Goal: Find specific page/section: Find specific page/section

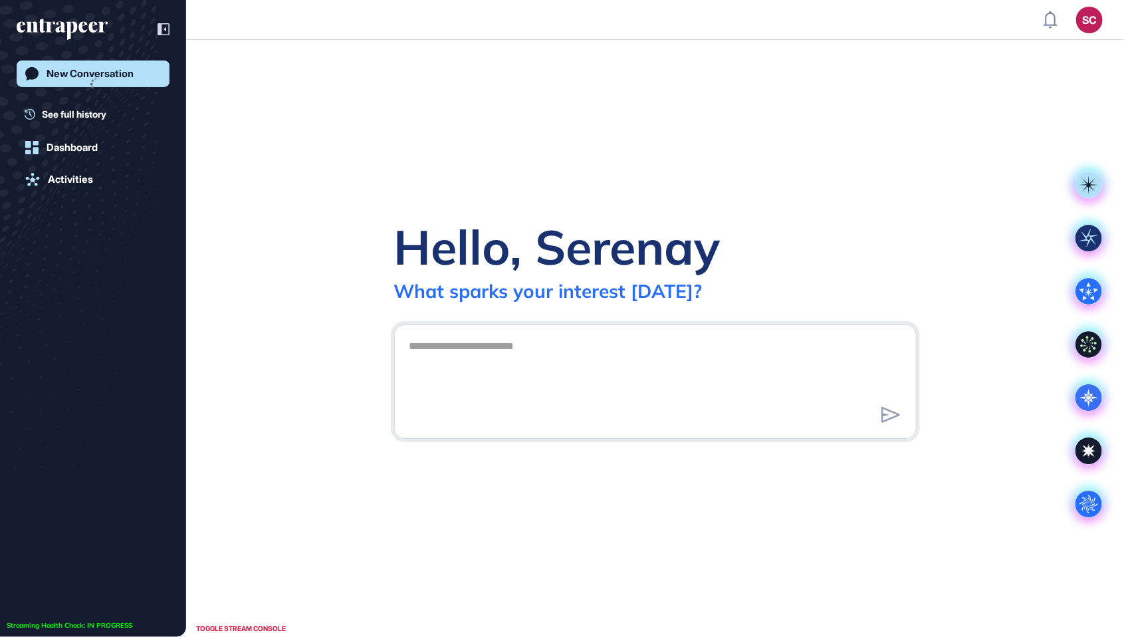
scroll to position [1, 1]
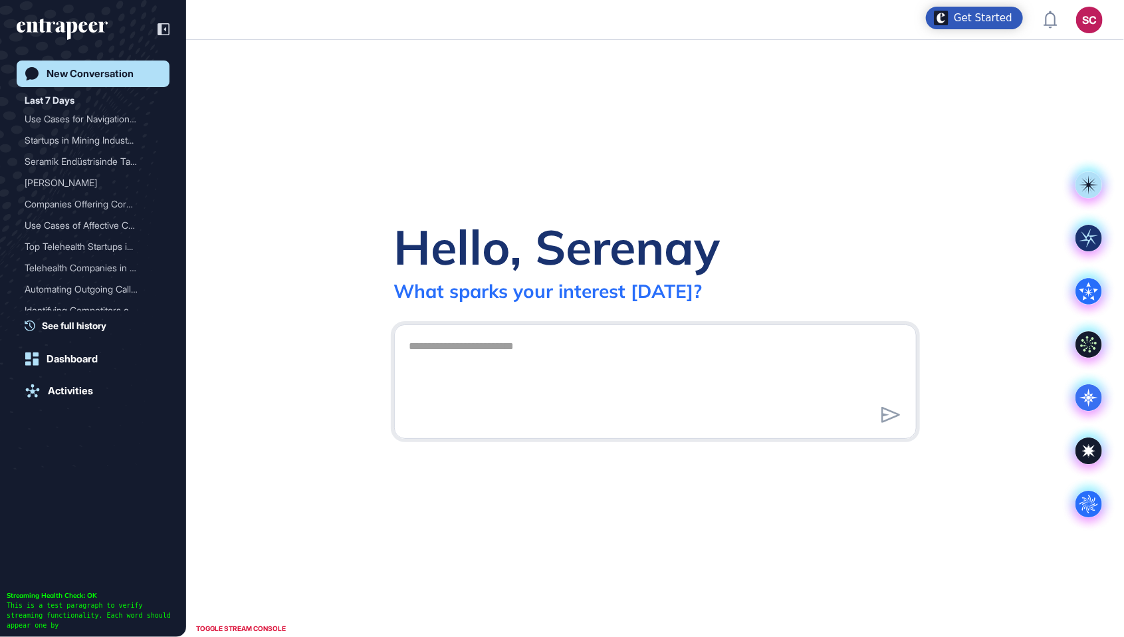
click at [1085, 27] on div "SC" at bounding box center [1089, 20] width 27 height 27
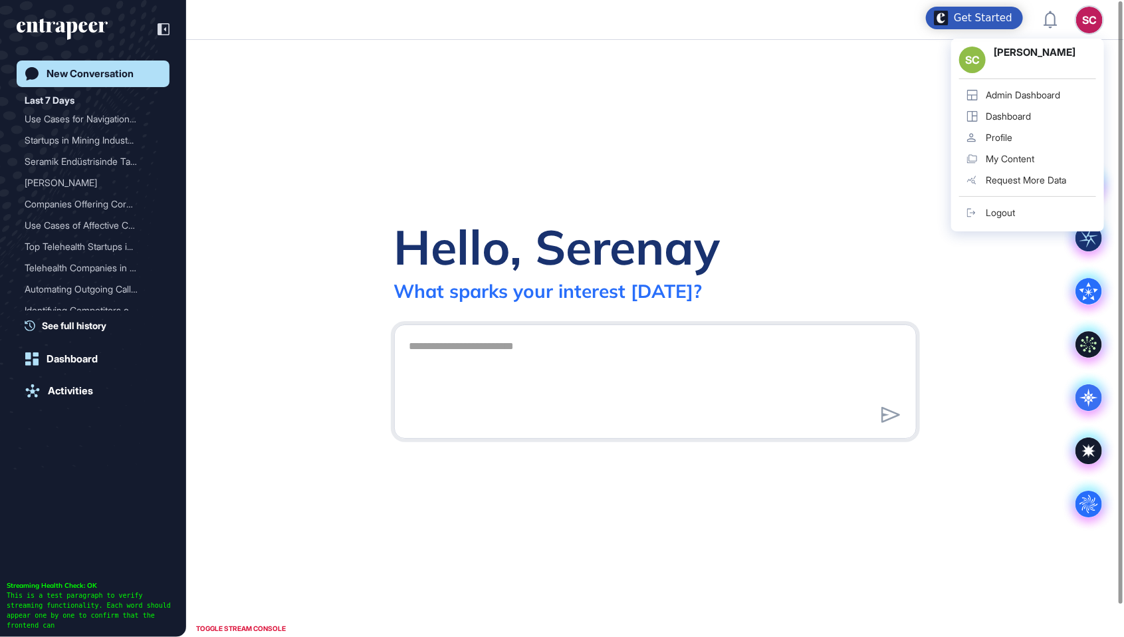
click at [1023, 98] on div "Admin Dashboard" at bounding box center [1023, 95] width 74 height 11
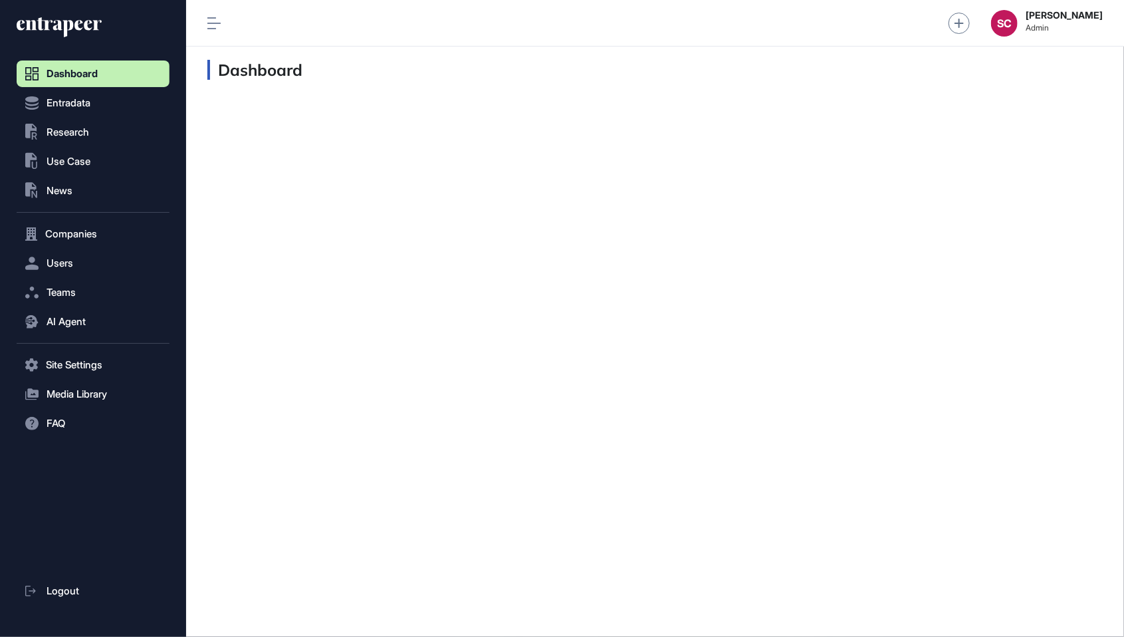
scroll to position [1, 1]
click at [1003, 22] on div "SC" at bounding box center [1004, 23] width 27 height 27
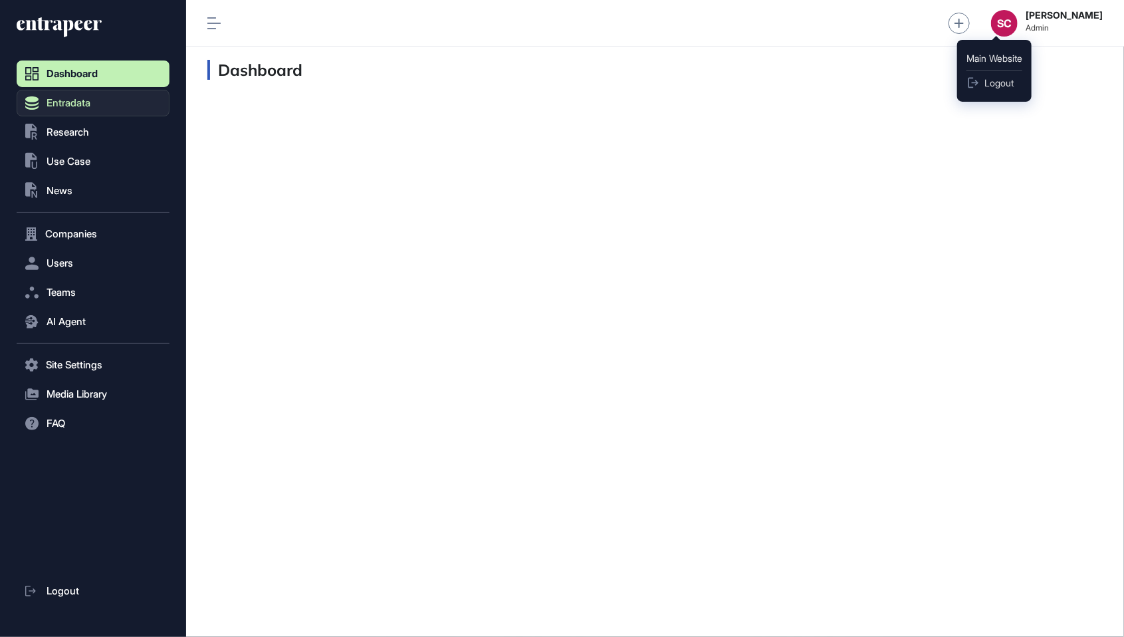
click at [112, 102] on button "Entradata" at bounding box center [93, 103] width 153 height 27
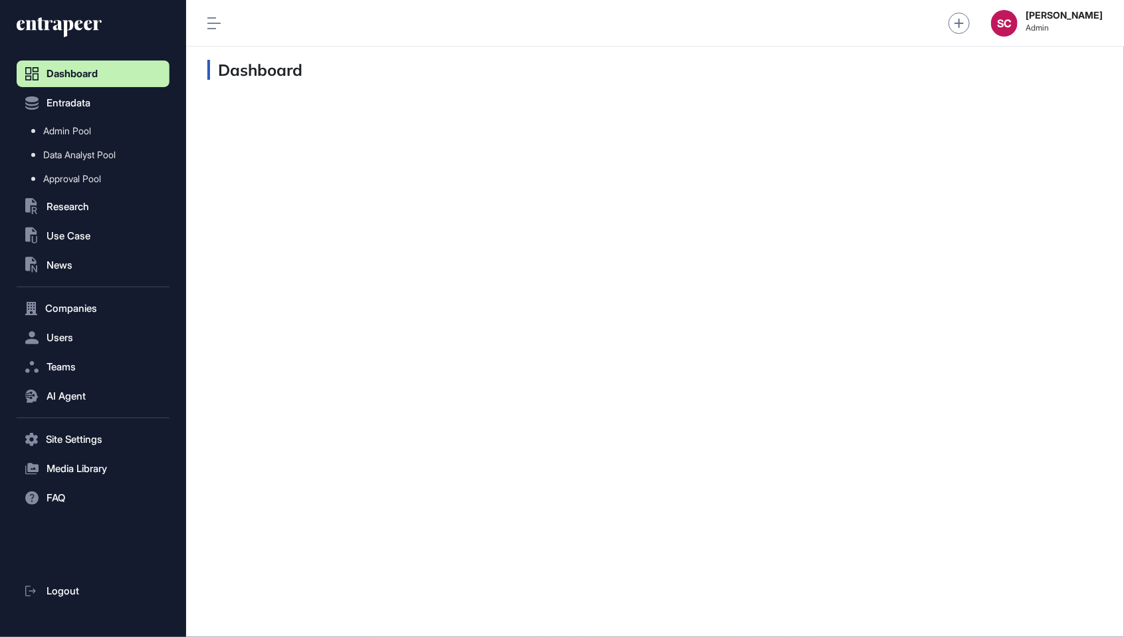
click at [996, 15] on div "SC" at bounding box center [1004, 23] width 27 height 27
click at [1001, 31] on div "SC" at bounding box center [1004, 23] width 27 height 27
click at [88, 203] on span "Research" at bounding box center [68, 206] width 43 height 11
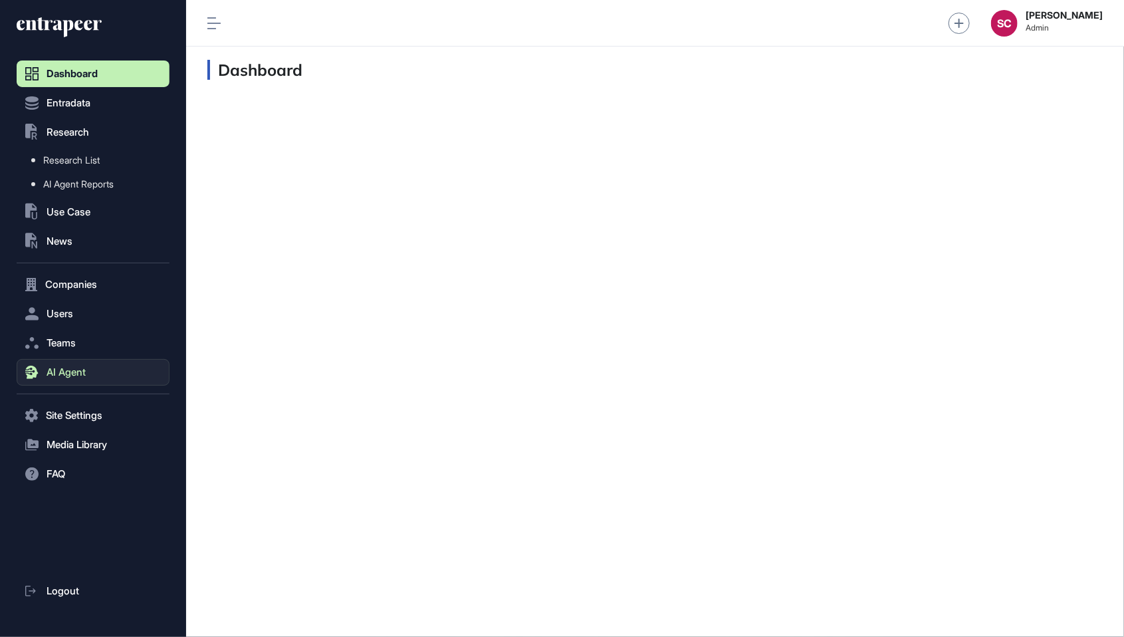
click at [104, 377] on button "AI Agent" at bounding box center [93, 372] width 153 height 27
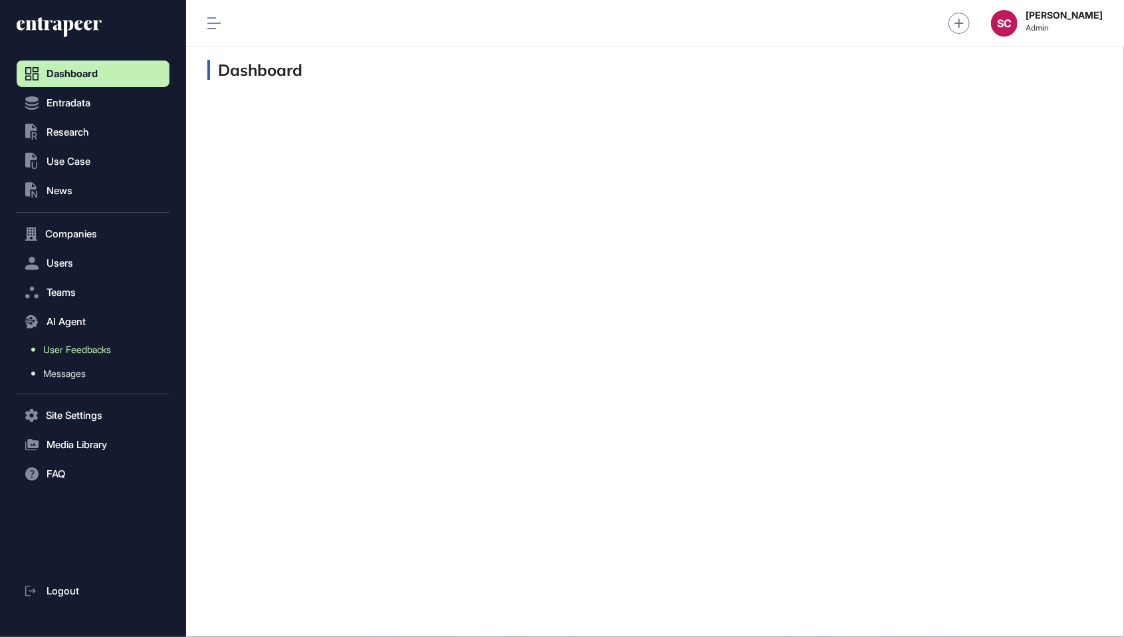
click at [111, 353] on span "User Feedbacks" at bounding box center [77, 349] width 68 height 11
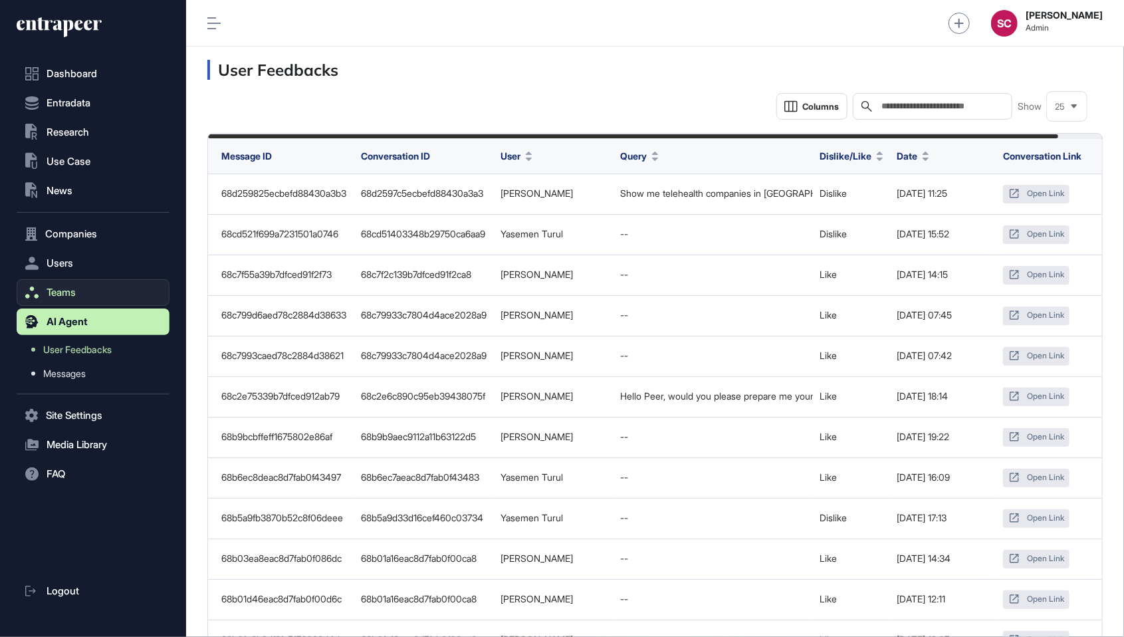
click at [127, 291] on button "Teams" at bounding box center [93, 292] width 153 height 27
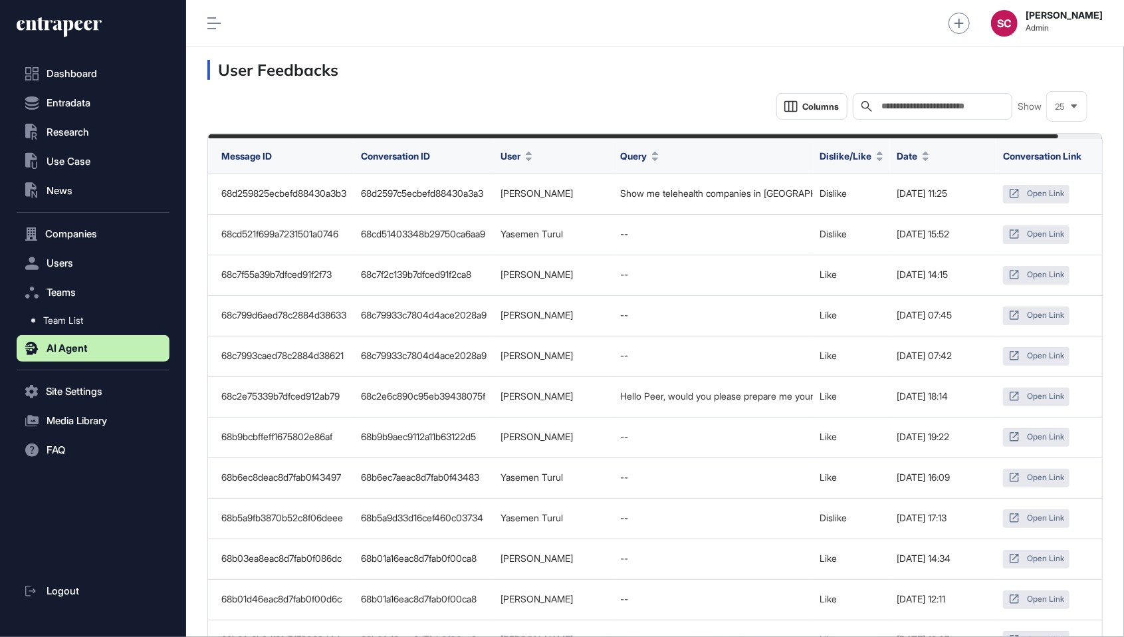
click at [131, 344] on button "AI Agent" at bounding box center [93, 348] width 153 height 27
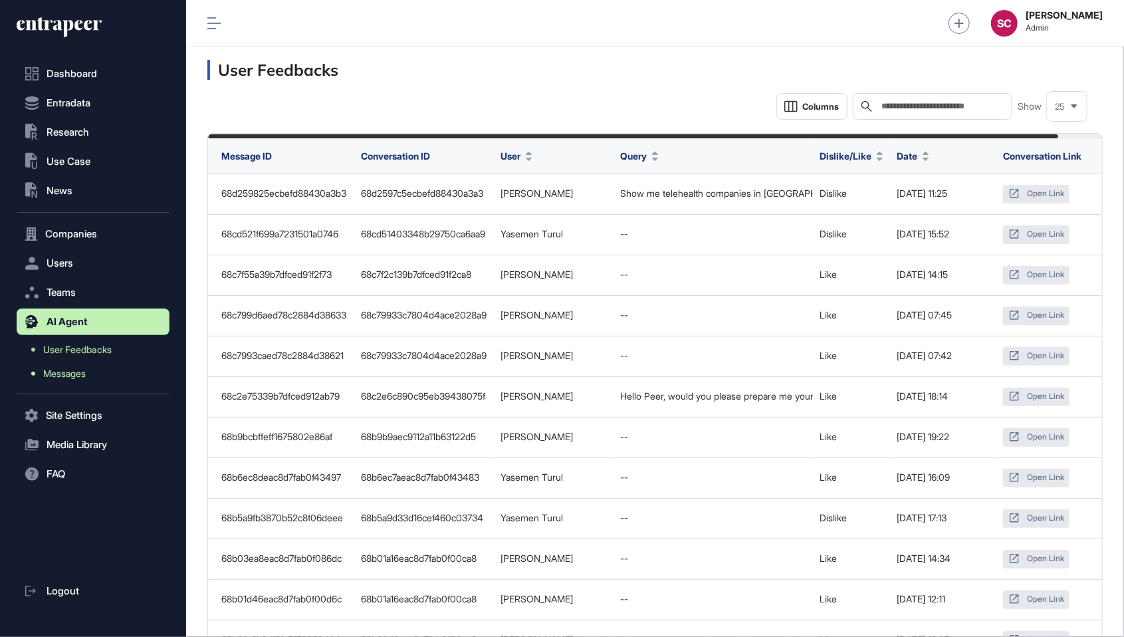
click at [96, 381] on link "Messages" at bounding box center [96, 374] width 146 height 24
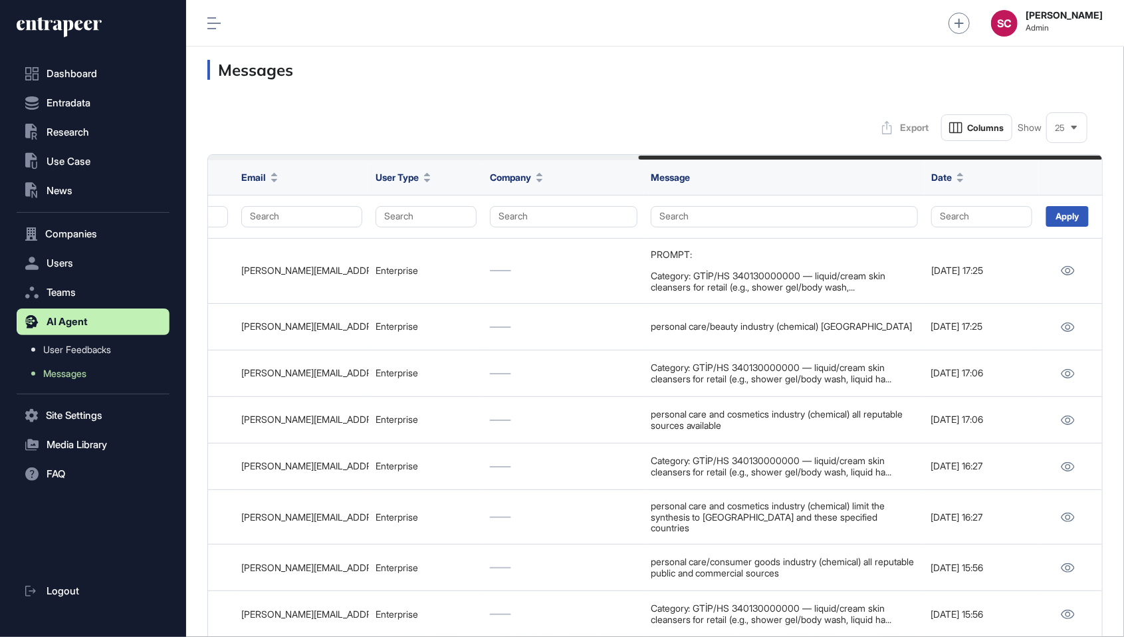
click at [1066, 138] on div "25" at bounding box center [1067, 128] width 40 height 26
click at [1061, 264] on li "100" at bounding box center [1067, 266] width 32 height 27
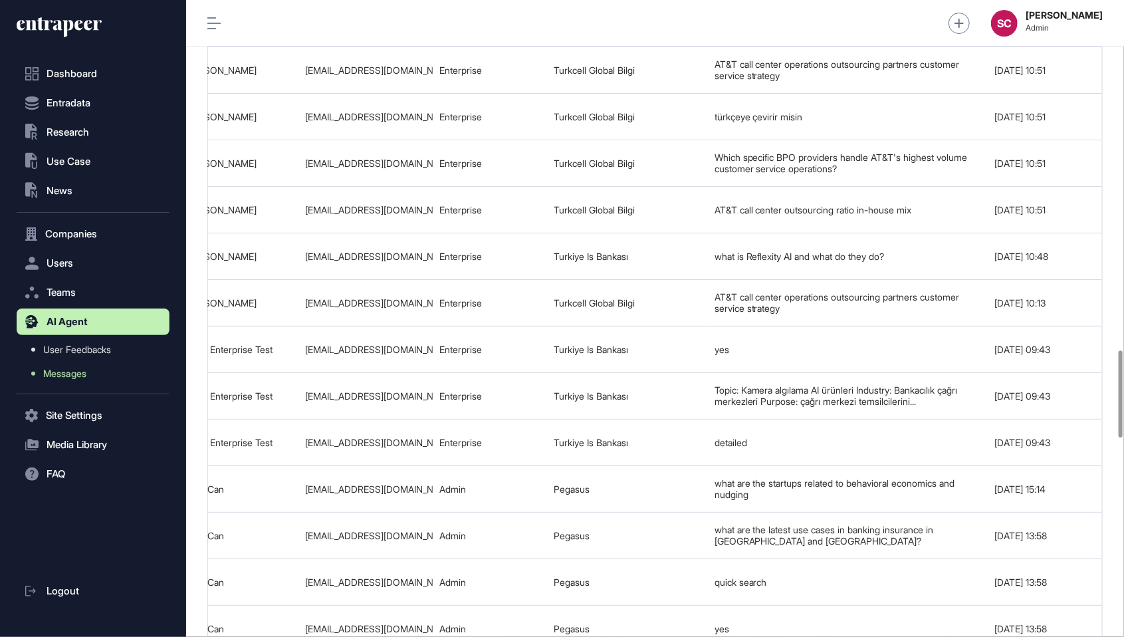
scroll to position [0, 831]
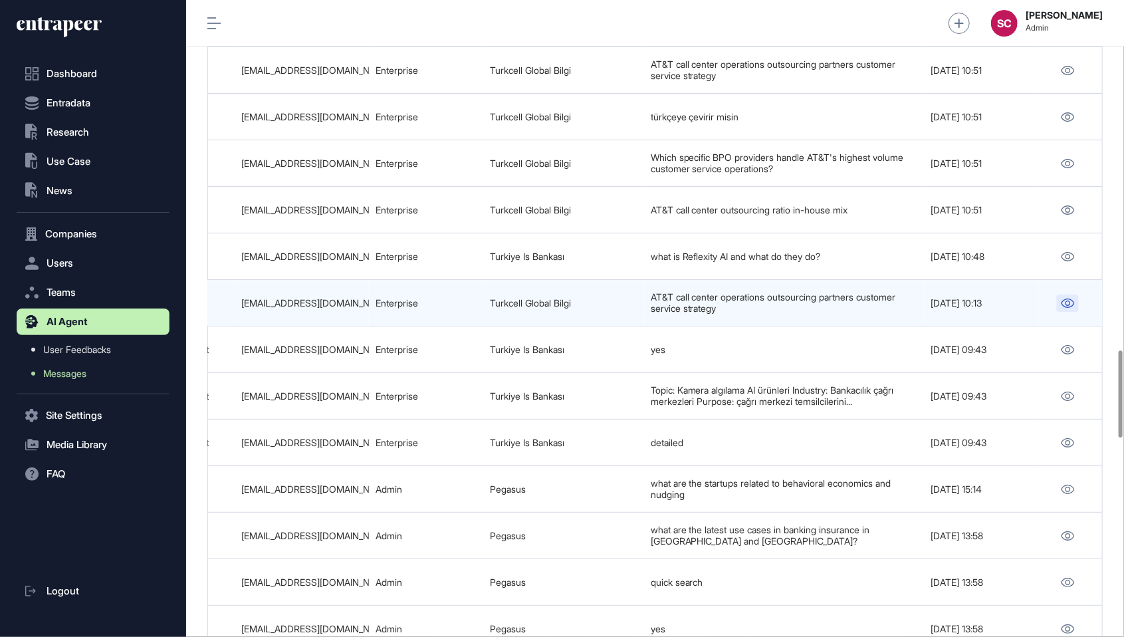
click at [1063, 298] on icon at bounding box center [1068, 302] width 14 height 9
